Goal: Task Accomplishment & Management: Use online tool/utility

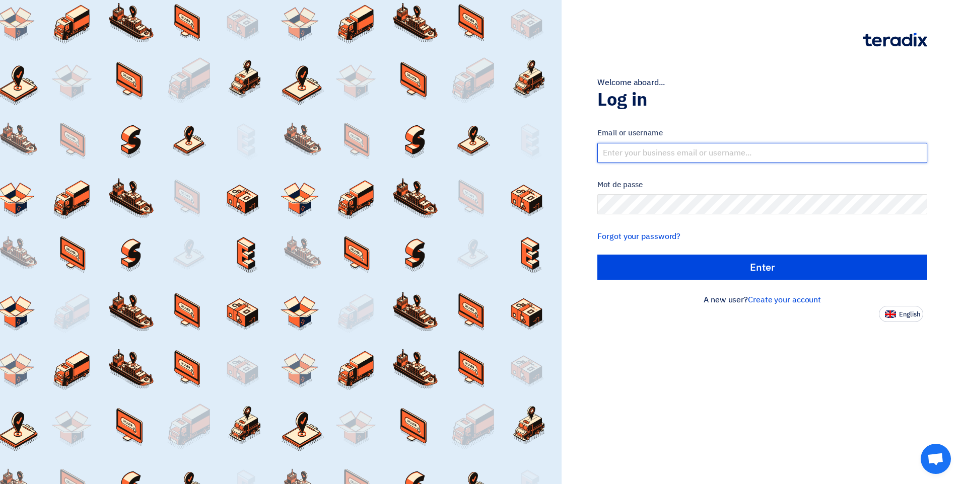
click at [688, 154] on input "text" at bounding box center [762, 153] width 330 height 20
paste input "[EMAIL_ADDRESS][DOMAIN_NAME]"
type input "[EMAIL_ADDRESS][DOMAIN_NAME]"
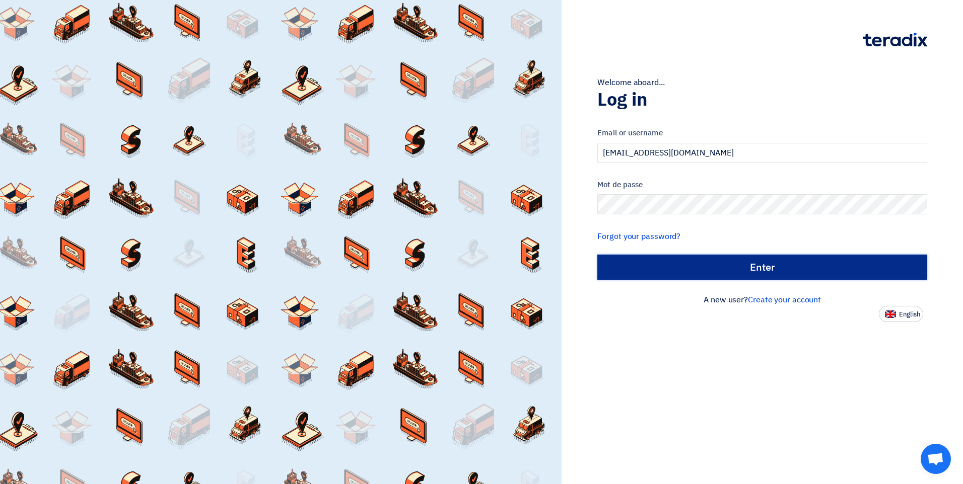
click at [762, 263] on input "الدخول" at bounding box center [762, 267] width 330 height 25
type input "Sign in"
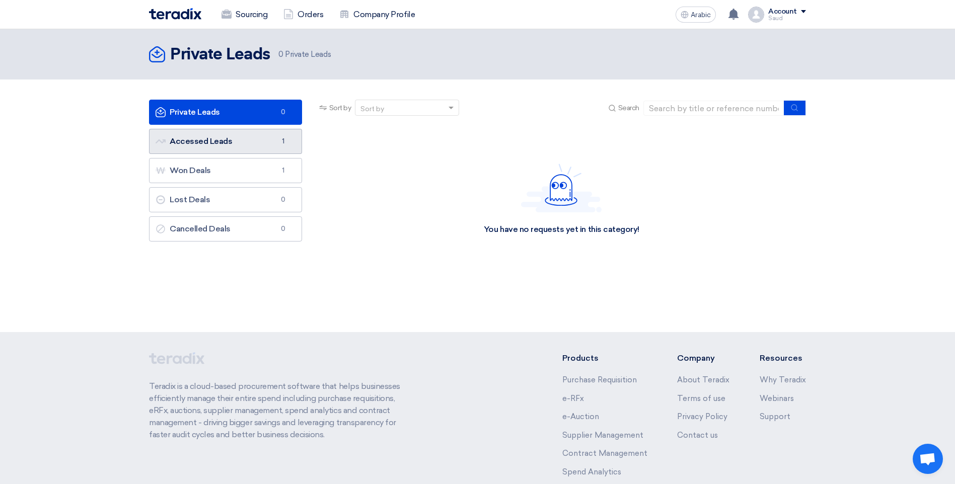
click at [234, 131] on link "Accessed Leads Accessed Leads 1" at bounding box center [225, 141] width 153 height 25
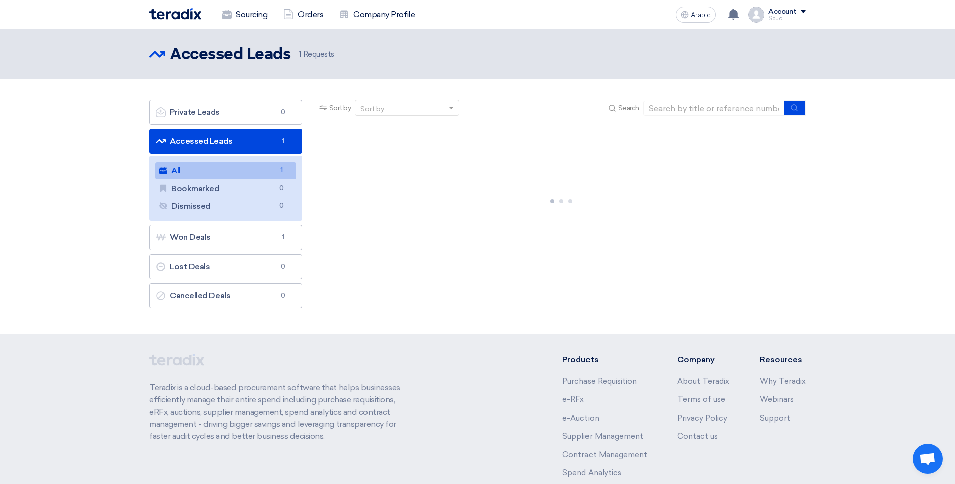
click at [237, 166] on link "All All 1" at bounding box center [225, 170] width 141 height 17
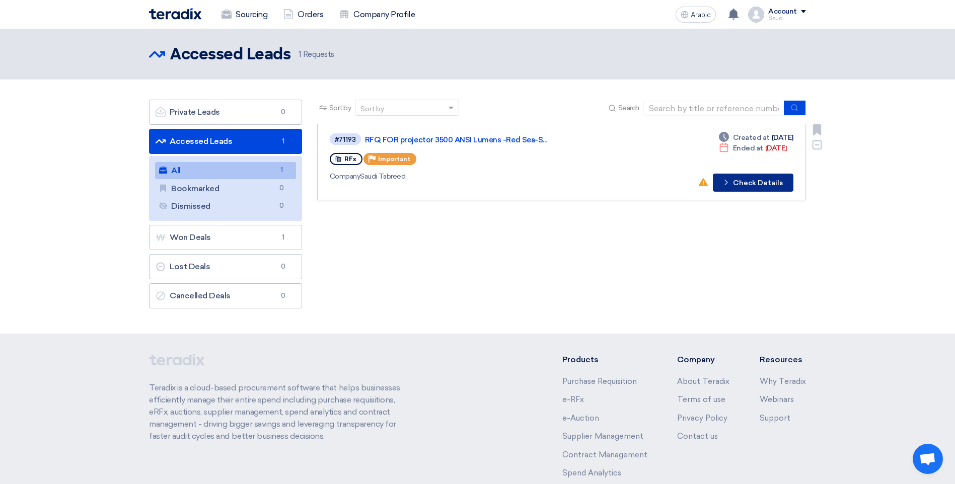
click at [754, 189] on button "Check details Check Details" at bounding box center [753, 183] width 81 height 18
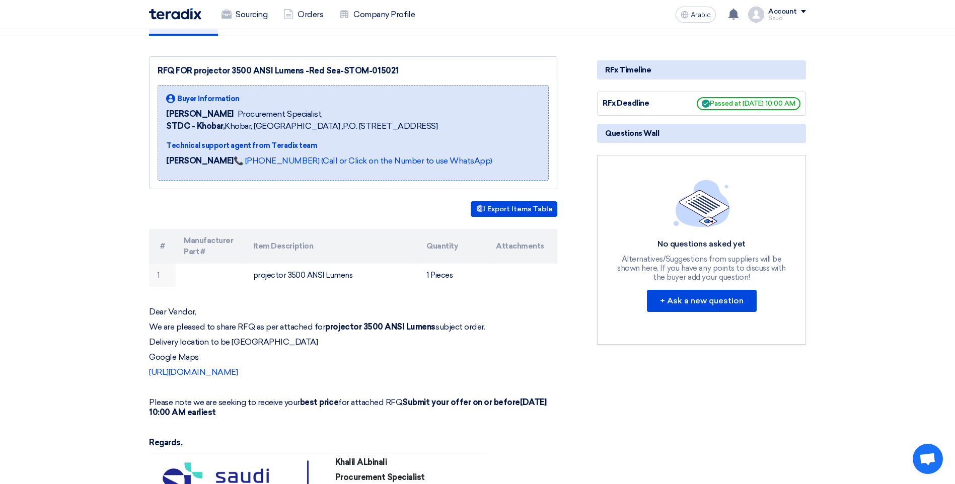
scroll to position [201, 0]
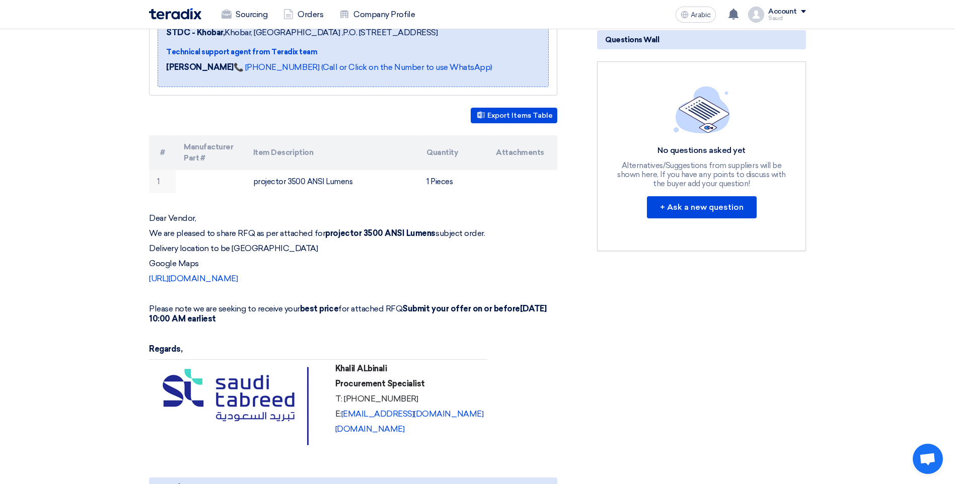
drag, startPoint x: 310, startPoint y: 277, endPoint x: 356, endPoint y: 298, distance: 50.3
click at [238, 277] on link "[URL][DOMAIN_NAME]" at bounding box center [193, 279] width 89 height 10
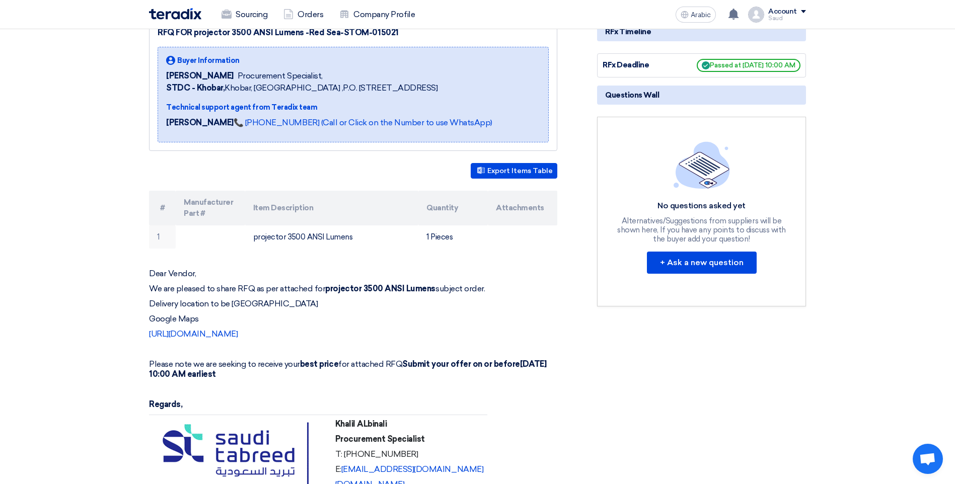
scroll to position [302, 0]
